Goal: Check status: Check status

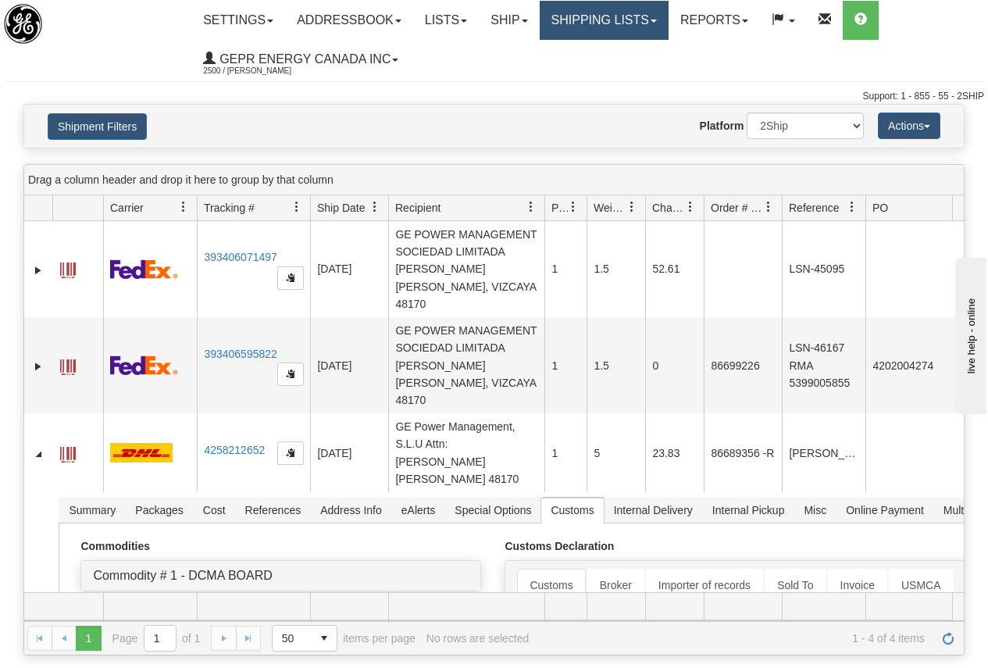
click at [592, 19] on link "Shipping lists" at bounding box center [603, 20] width 129 height 39
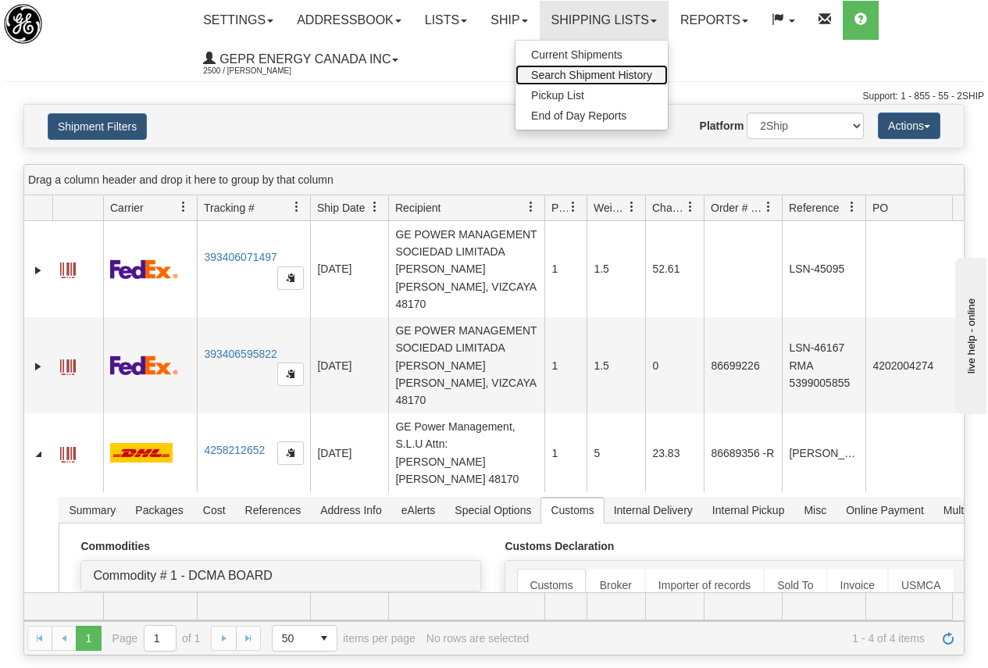
click at [618, 71] on span "Search Shipment History" at bounding box center [591, 75] width 121 height 12
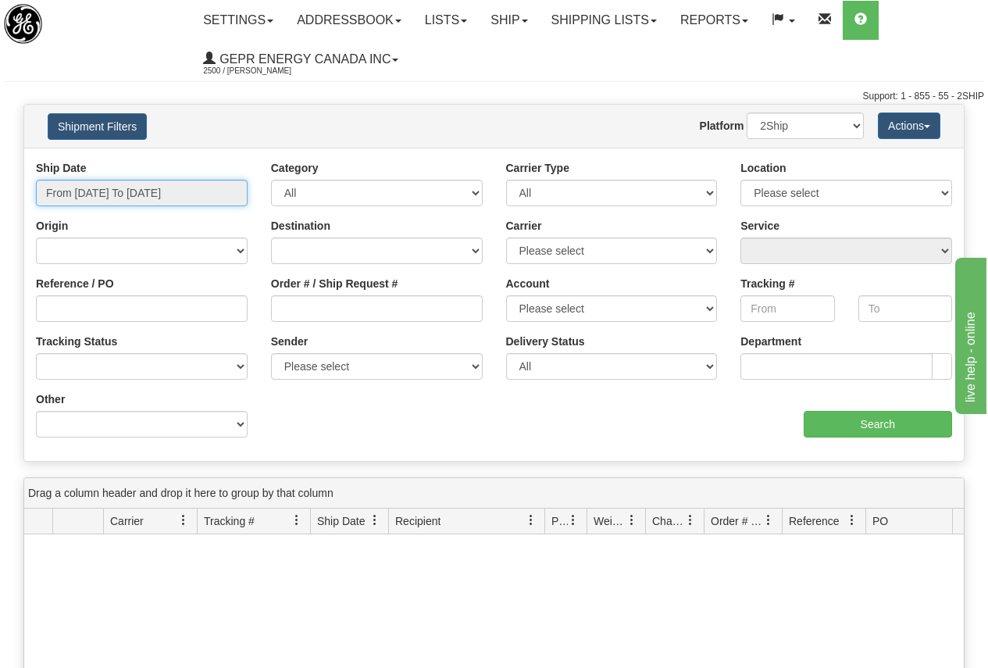
click at [150, 192] on input "From [DATE] To [DATE]" at bounding box center [142, 193] width 212 height 27
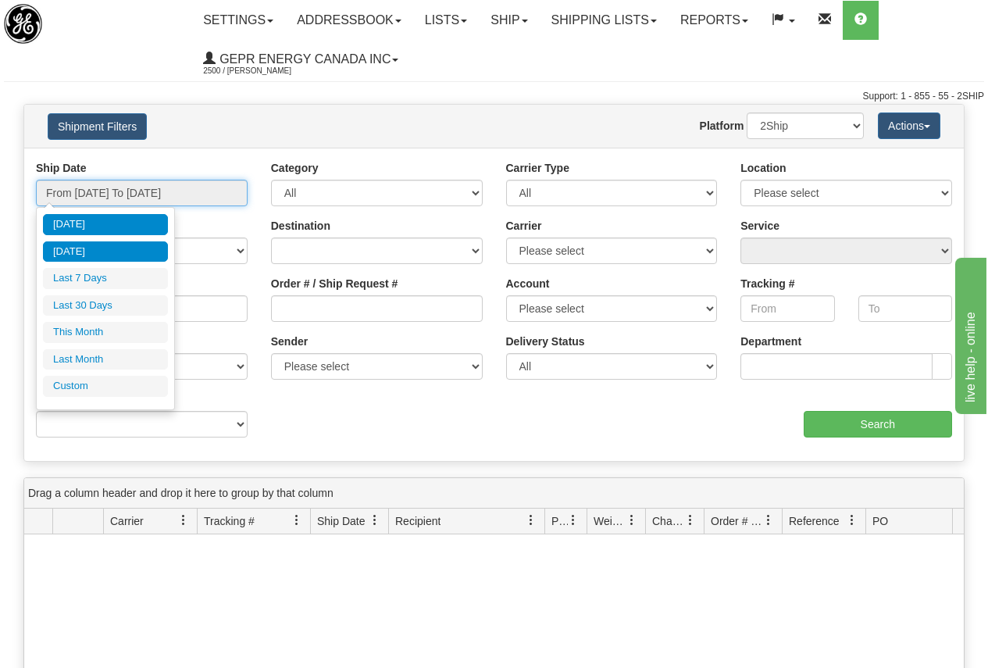
type input "[DATE]"
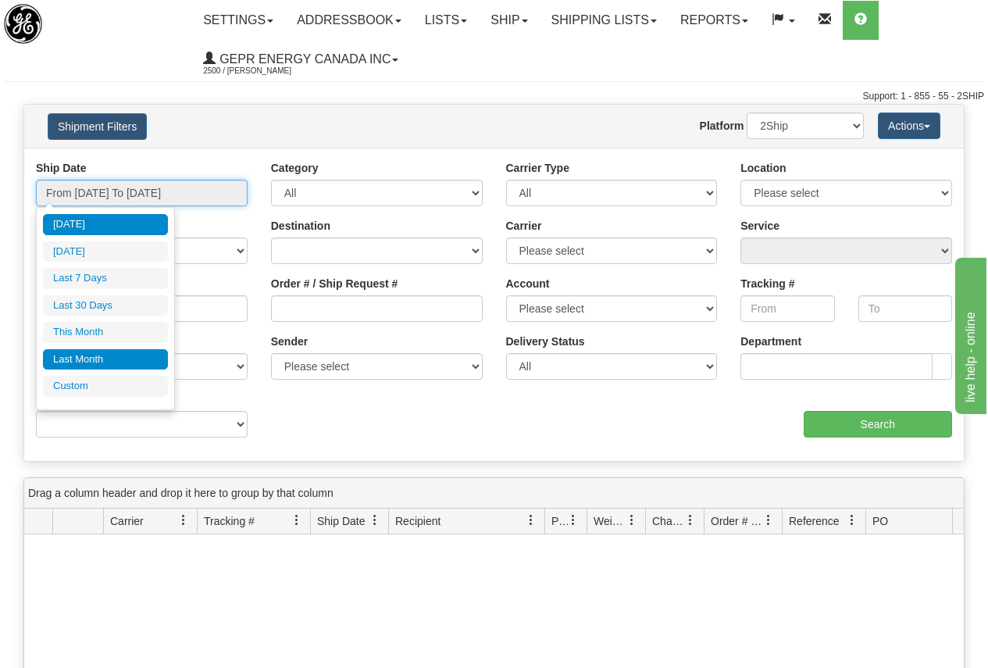
type input "[DATE]"
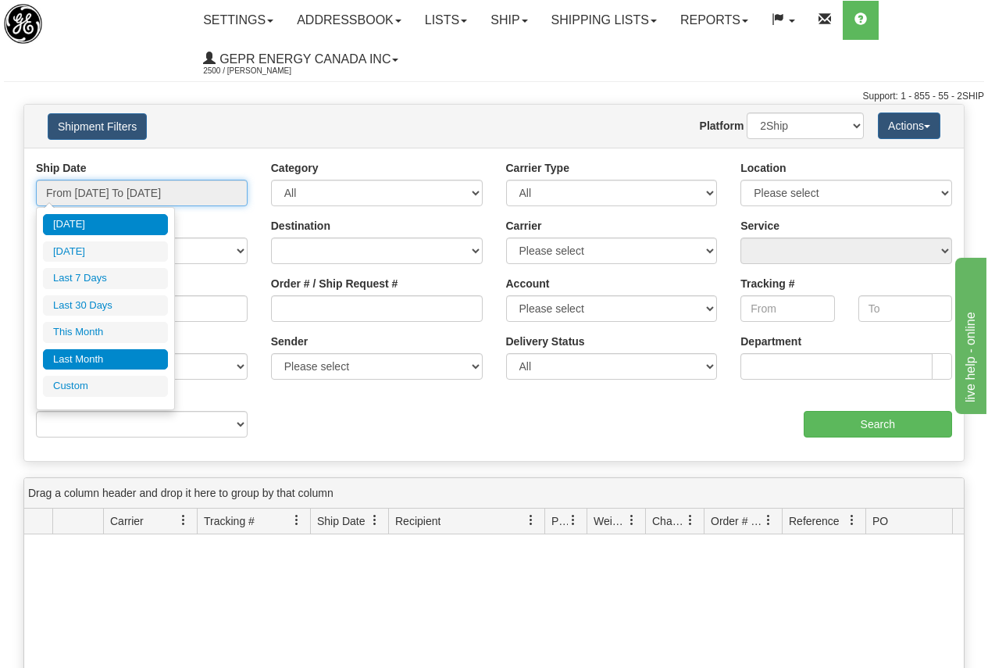
type input "[DATE]"
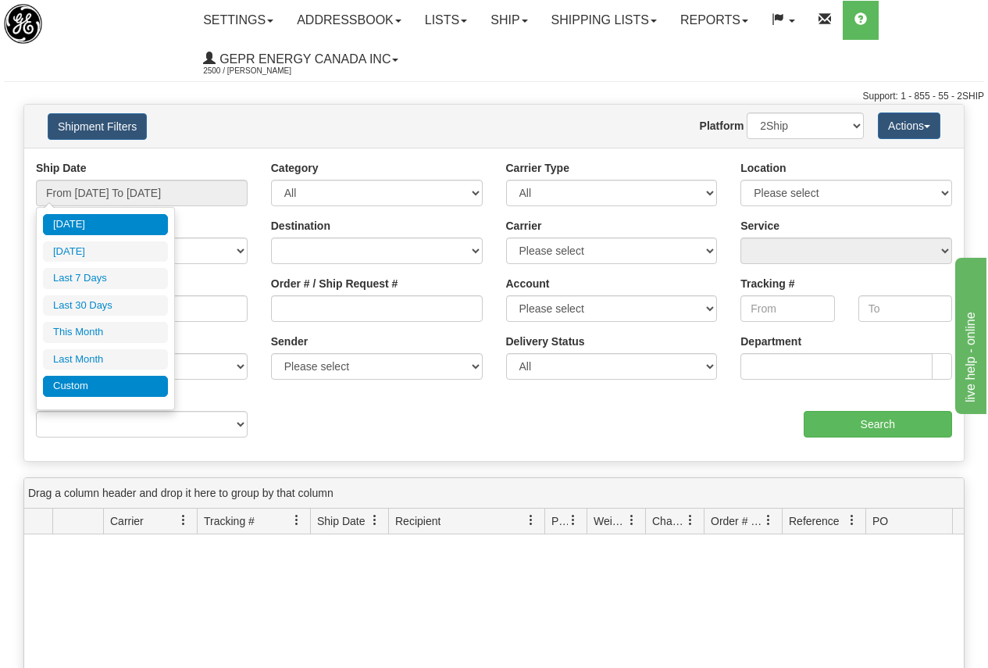
click at [86, 389] on li "Custom" at bounding box center [105, 386] width 125 height 21
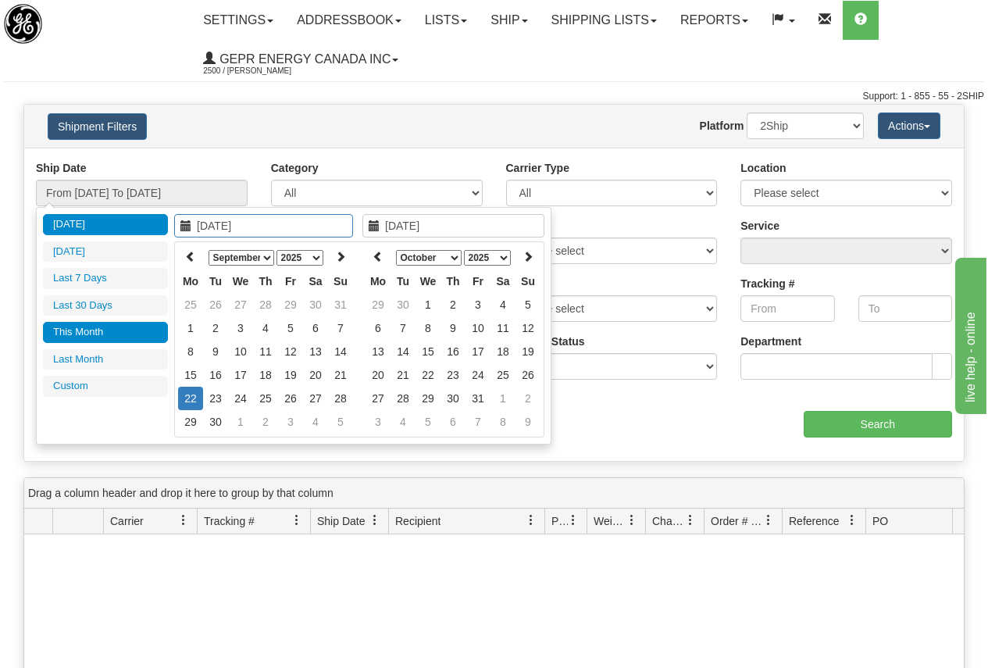
type input "[DATE]"
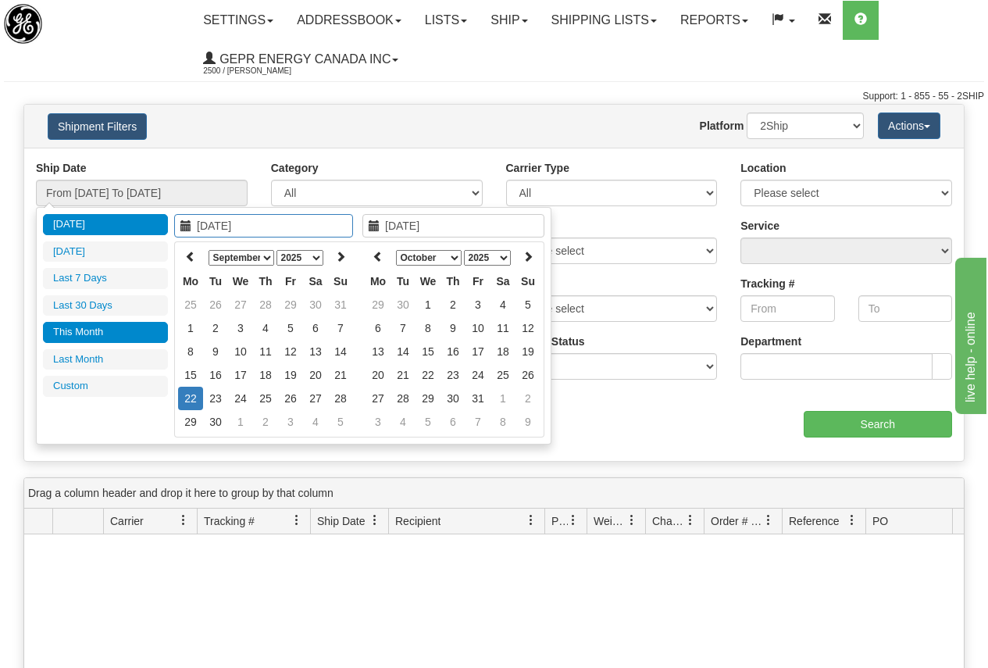
type input "[DATE]"
click at [191, 251] on icon at bounding box center [190, 256] width 11 height 11
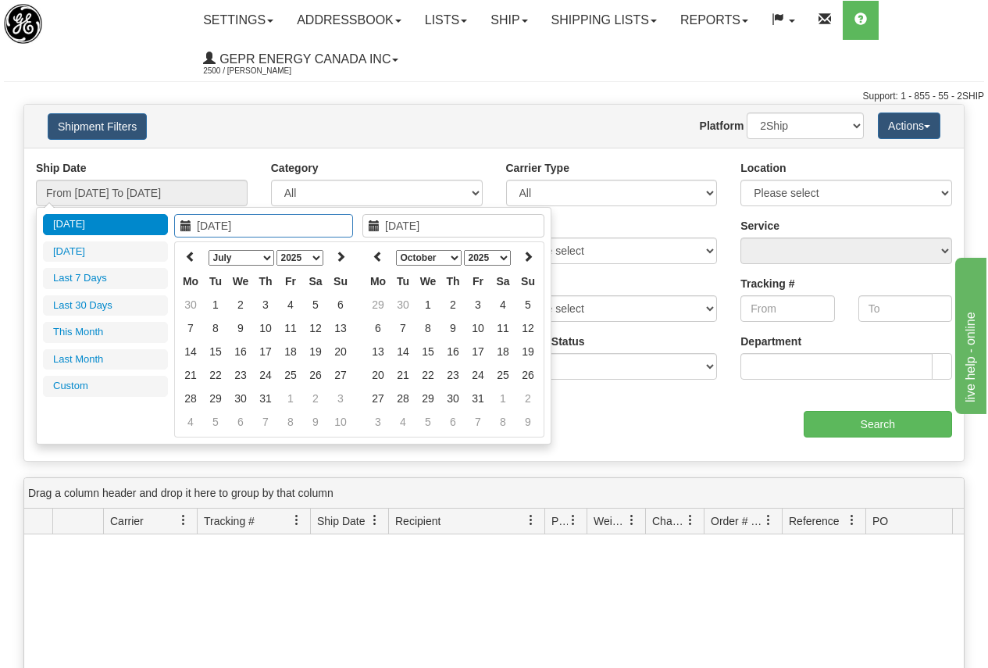
click at [191, 251] on icon at bounding box center [190, 256] width 11 height 11
type input "[DATE]"
click at [214, 326] on td "3" at bounding box center [215, 327] width 25 height 23
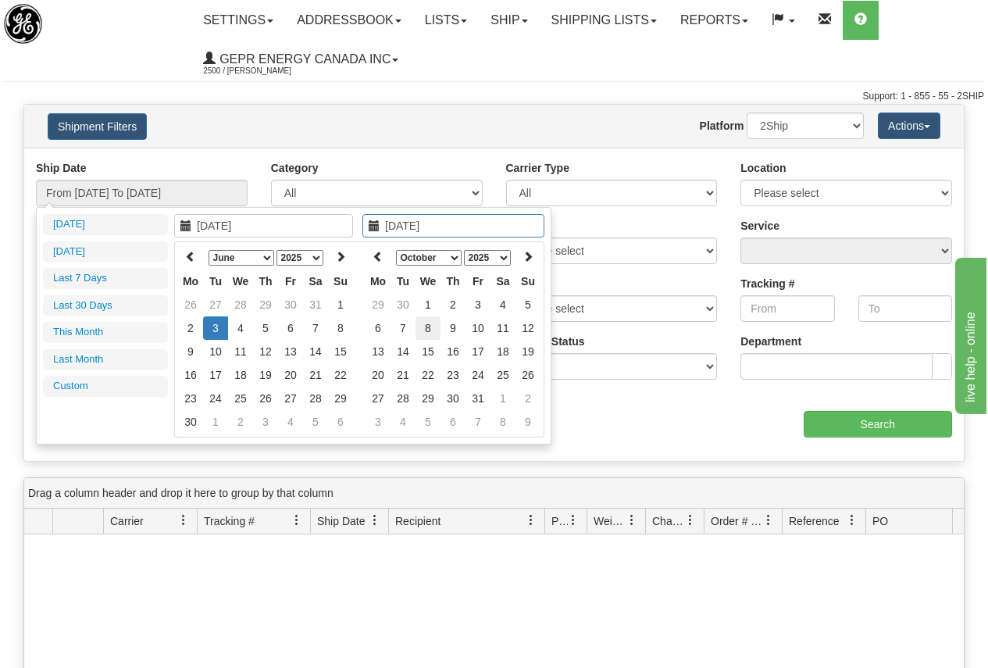
type input "[DATE]"
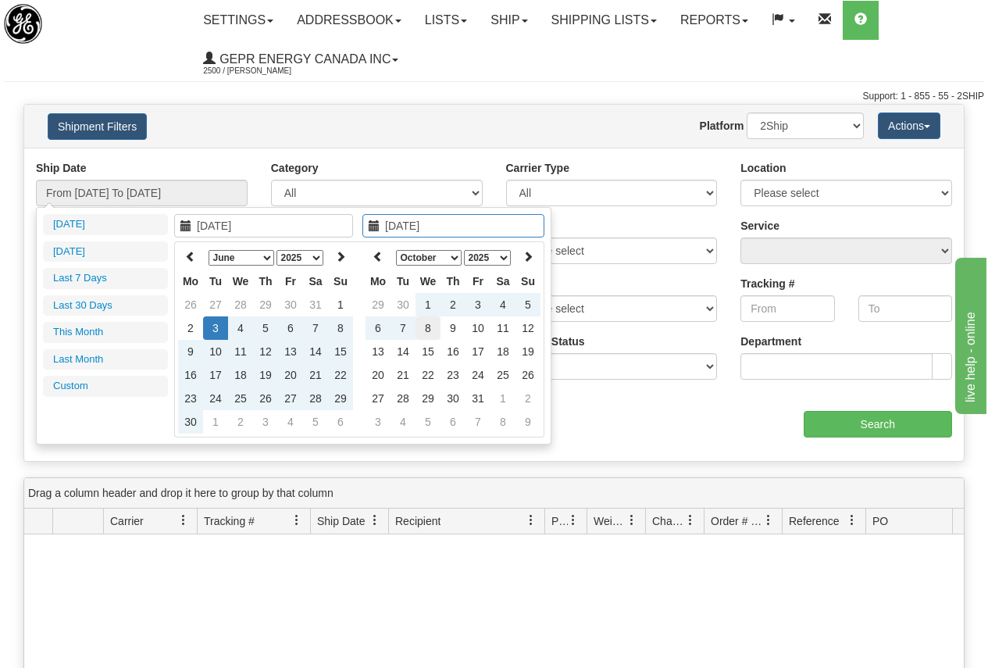
click at [422, 328] on td "8" at bounding box center [427, 327] width 25 height 23
type input "From [DATE] To [DATE]"
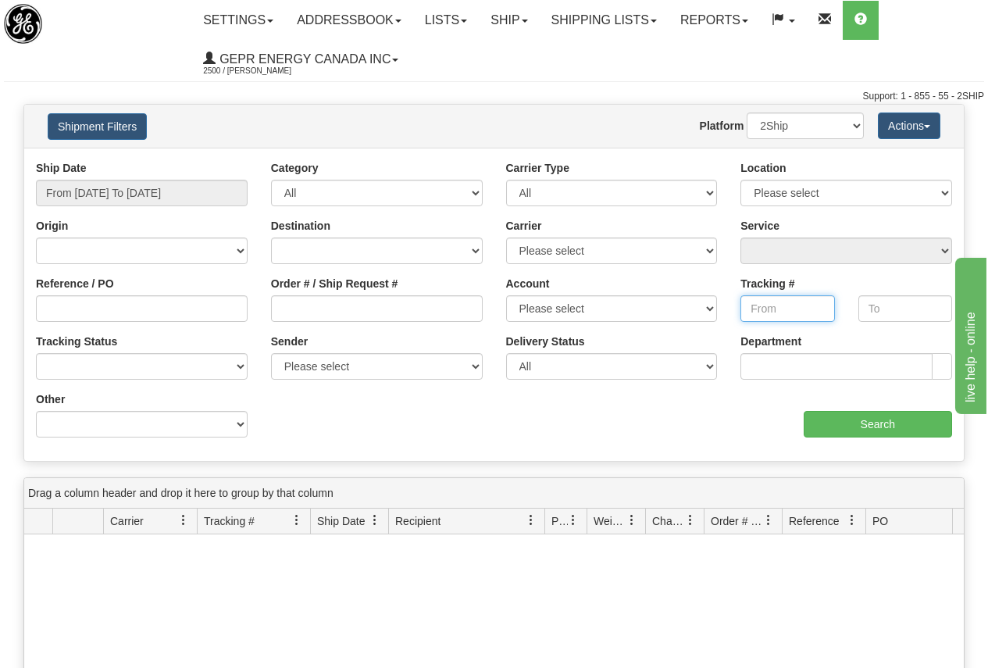
click at [778, 308] on input "Tracking #" at bounding box center [787, 308] width 94 height 27
paste input "392872211139"
type input "392872211139"
click at [875, 422] on input "Search" at bounding box center [877, 424] width 149 height 27
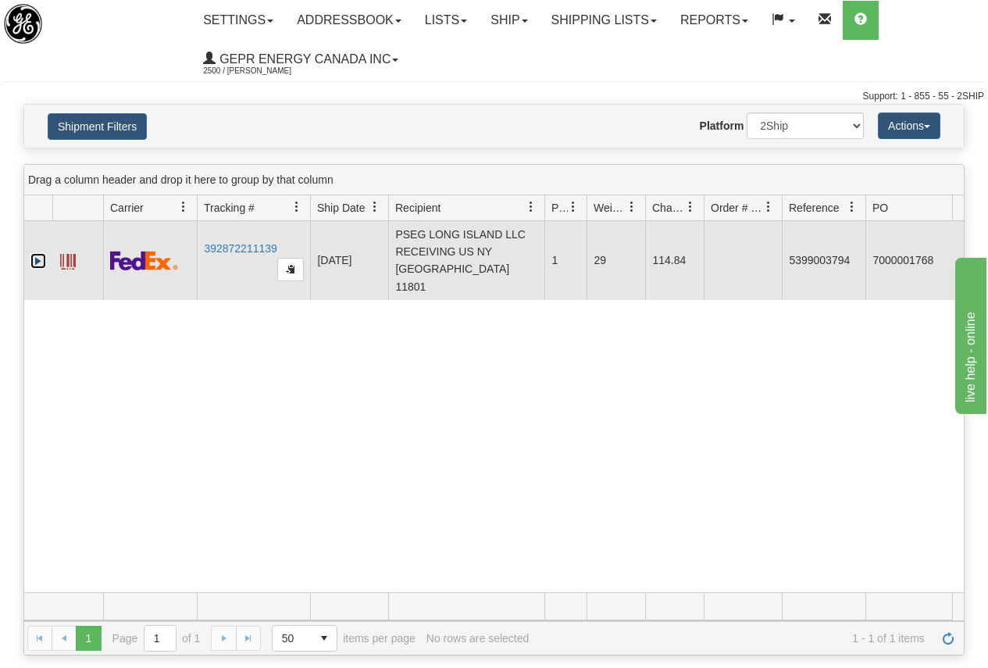
click at [35, 253] on link "Expand" at bounding box center [38, 261] width 16 height 16
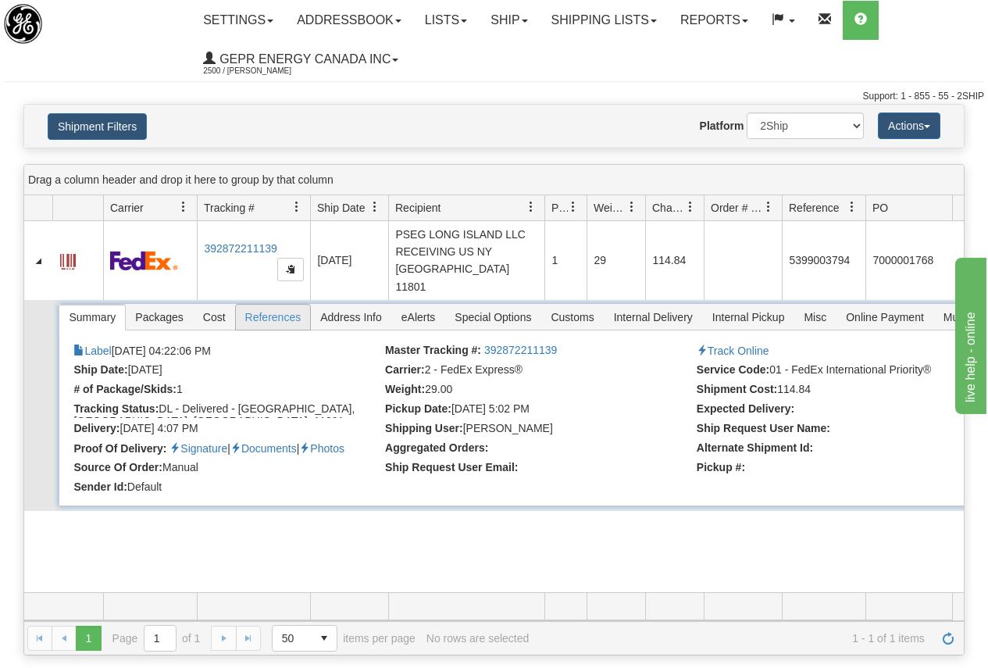
click at [270, 304] on span "References" at bounding box center [273, 316] width 75 height 25
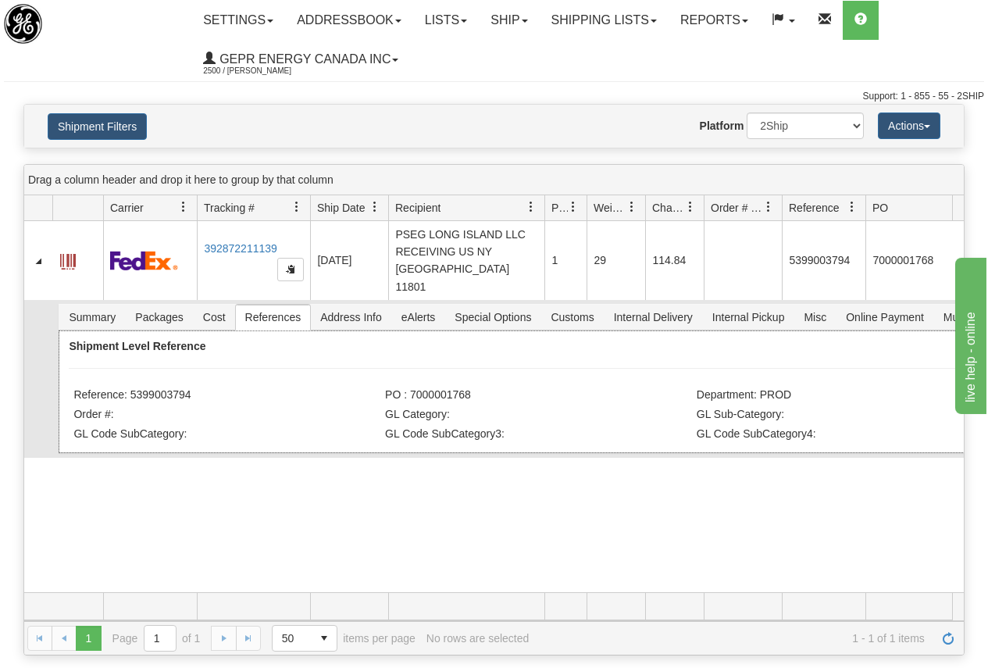
drag, startPoint x: 132, startPoint y: 375, endPoint x: 191, endPoint y: 381, distance: 59.7
click at [191, 388] on li "Reference: 5399003794" at bounding box center [227, 396] width 308 height 16
